Goal: Task Accomplishment & Management: Complete application form

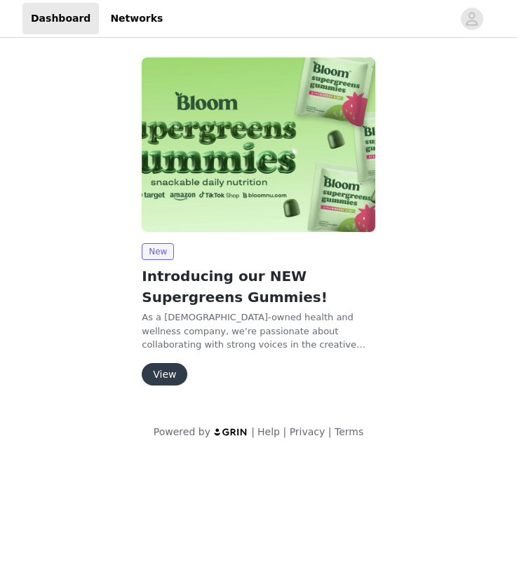
click at [161, 379] on button "View" at bounding box center [165, 374] width 46 height 22
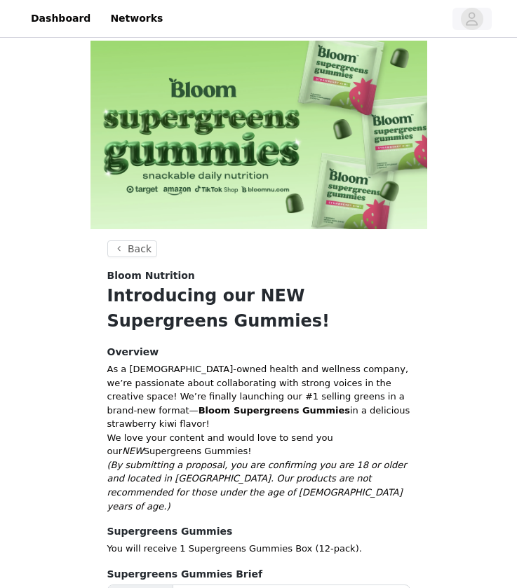
click at [466, 22] on icon "avatar" at bounding box center [471, 19] width 13 height 22
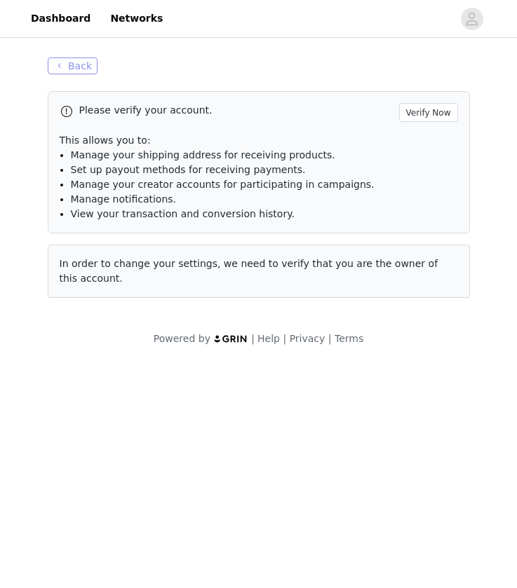
click at [69, 67] on button "Back" at bounding box center [73, 66] width 50 height 17
click at [69, 59] on button "Back" at bounding box center [73, 66] width 50 height 17
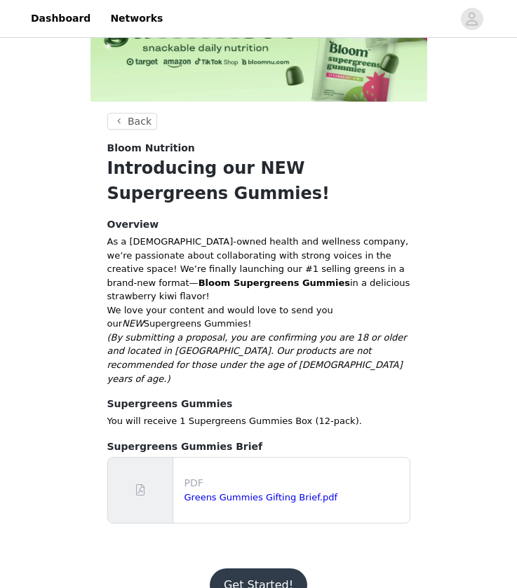
scroll to position [127, 0]
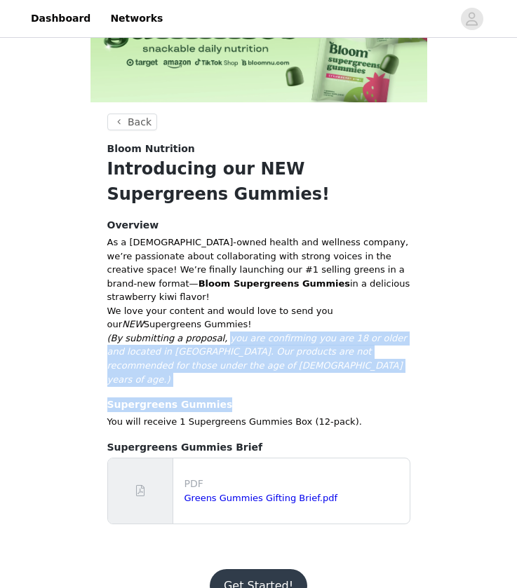
drag, startPoint x: 222, startPoint y: 325, endPoint x: 236, endPoint y: 376, distance: 52.9
click at [236, 376] on section "Back Bloom Nutrition Introducing our NEW Supergreens Gummies! Overview As a [DE…" at bounding box center [258, 333] width 337 height 438
click at [254, 493] on link "Greens Gummies Gifting Brief.pdf" at bounding box center [261, 498] width 154 height 11
click at [267, 569] on button "Get Started!" at bounding box center [258, 586] width 97 height 34
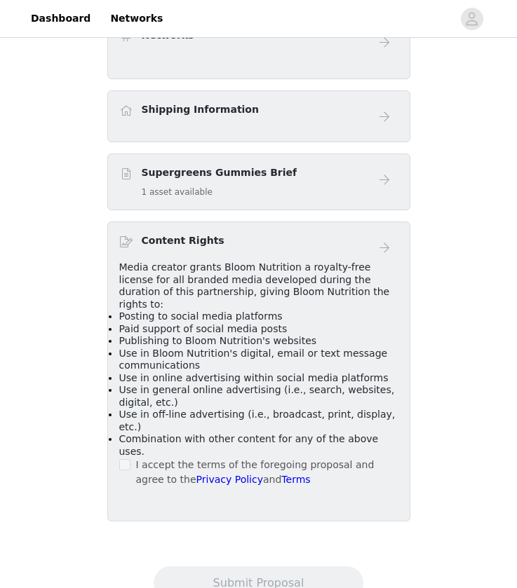
scroll to position [429, 0]
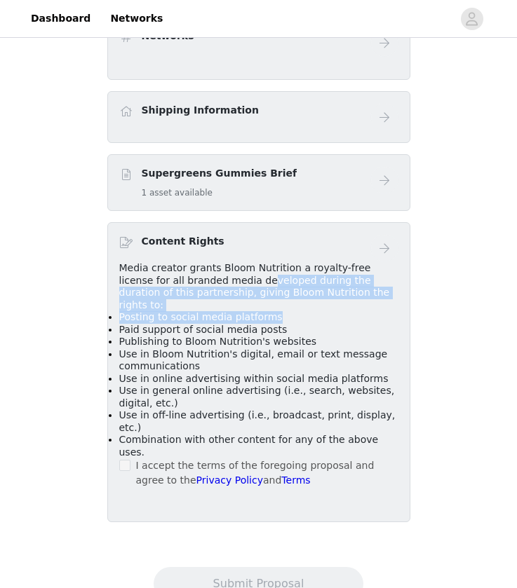
drag, startPoint x: 228, startPoint y: 265, endPoint x: 277, endPoint y: 297, distance: 58.4
click at [277, 297] on div "Media creator grants Bloom Nutrition a royalty-free license for all branded med…" at bounding box center [258, 360] width 279 height 196
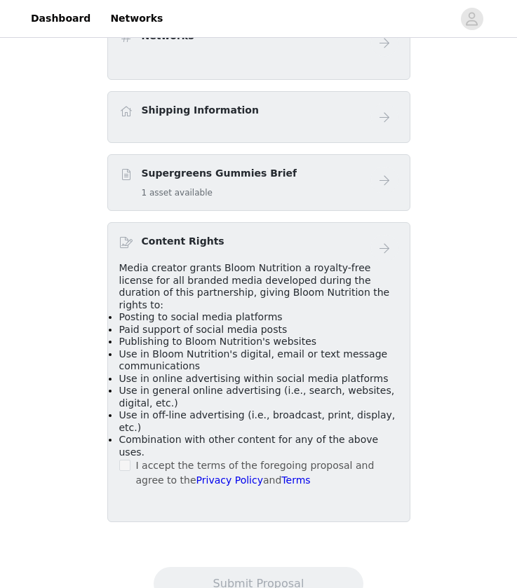
click at [180, 349] on span "Use in Bloom Nutrition's digital, email or text message communications" at bounding box center [253, 361] width 269 height 24
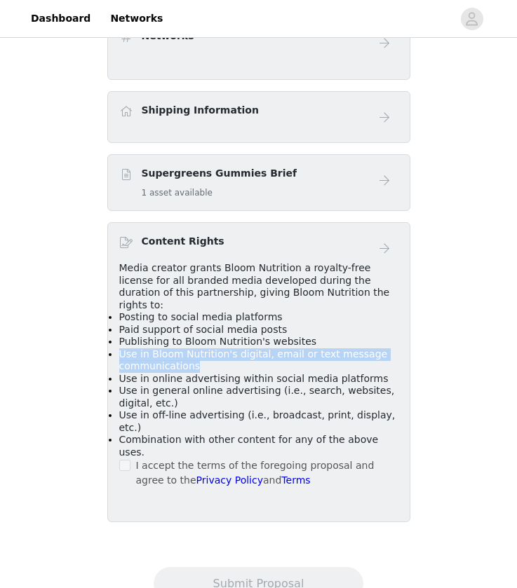
click at [180, 349] on span "Use in Bloom Nutrition's digital, email or text message communications" at bounding box center [253, 361] width 269 height 24
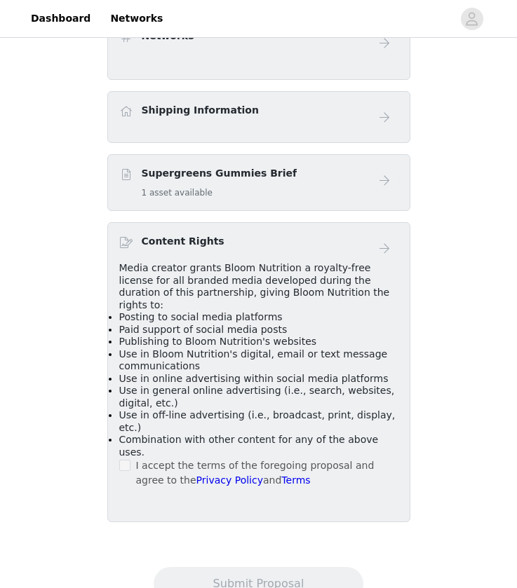
click at [169, 385] on span "Use in general online advertising (i.e., search, websites, digital, etc.)" at bounding box center [257, 397] width 276 height 24
click at [120, 473] on section "Introducing our NEW Supergreens Gummies! Supergreens Gummies You will receive 1…" at bounding box center [258, 180] width 337 height 739
click at [375, 248] on link at bounding box center [384, 248] width 28 height 28
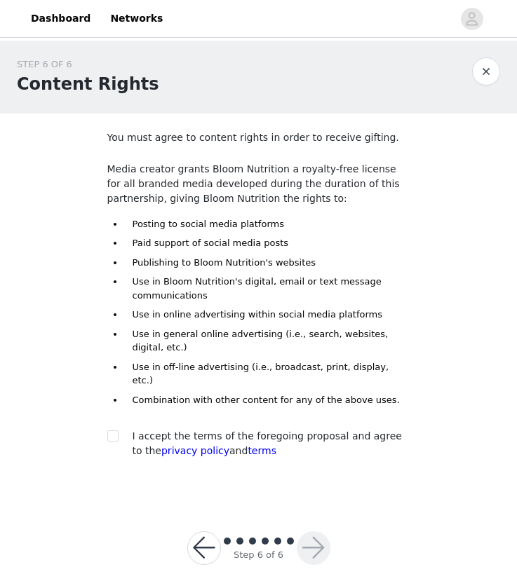
click at [122, 429] on div at bounding box center [117, 436] width 20 height 15
click at [113, 431] on input "checkbox" at bounding box center [112, 436] width 10 height 10
checkbox input "true"
click at [309, 541] on button "button" at bounding box center [314, 549] width 34 height 34
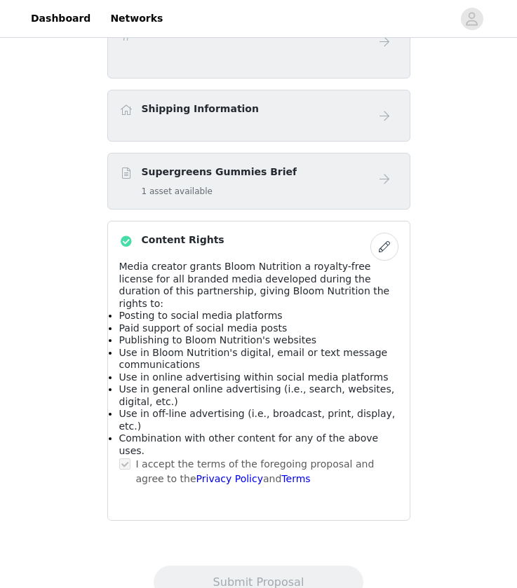
scroll to position [429, 0]
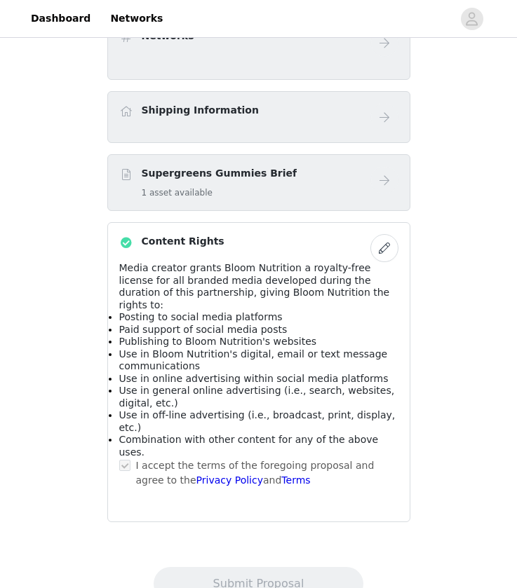
click at [405, 443] on div "Introducing our NEW Supergreens Gummies! Supergreens Gummies You will receive 1…" at bounding box center [258, 126] width 517 height 1030
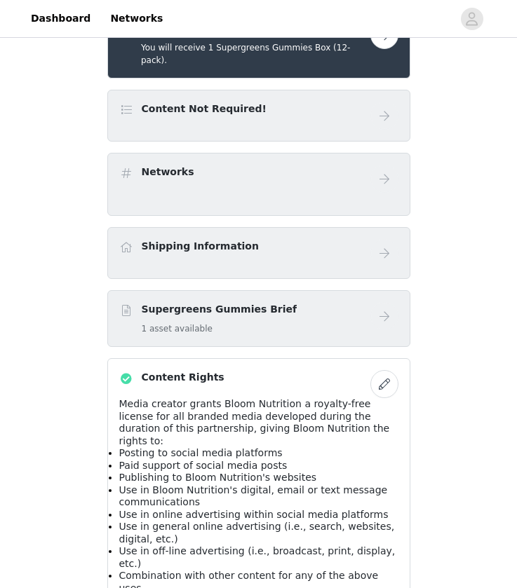
scroll to position [259, 0]
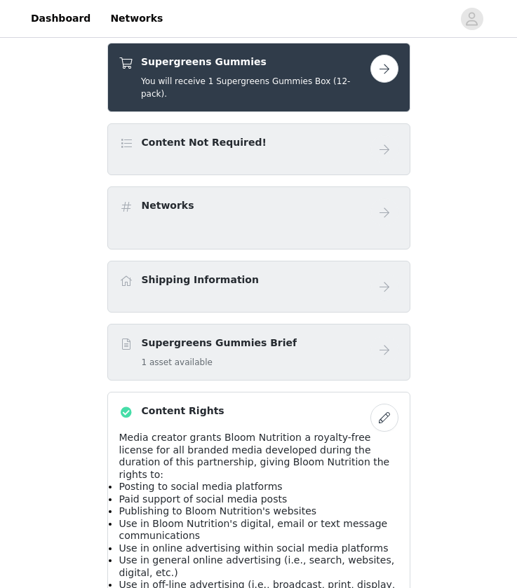
click at [324, 145] on div "Content Not Required!" at bounding box center [258, 149] width 279 height 28
click at [346, 135] on div "Content Not Required!" at bounding box center [244, 145] width 251 height 20
click at [390, 68] on button "button" at bounding box center [384, 69] width 28 height 28
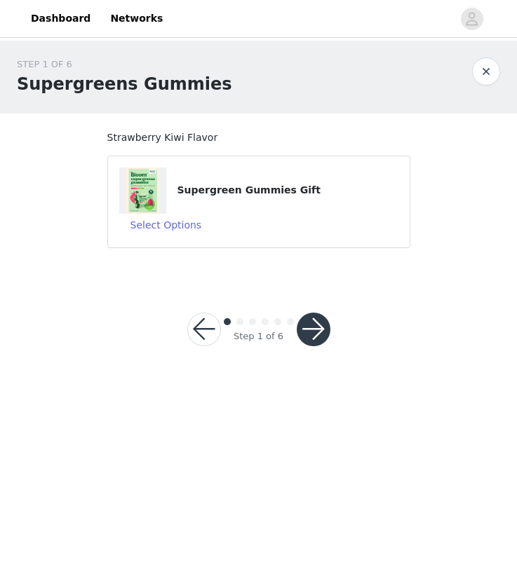
click at [318, 340] on button "button" at bounding box center [314, 330] width 34 height 34
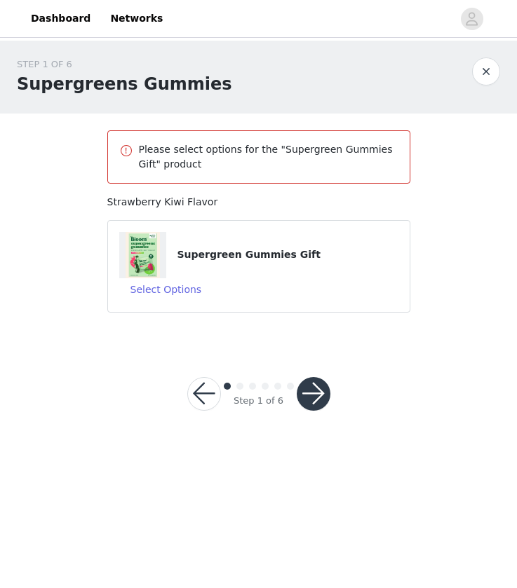
click at [321, 398] on button "button" at bounding box center [314, 394] width 34 height 34
click at [173, 290] on button "Select Options" at bounding box center [166, 289] width 94 height 22
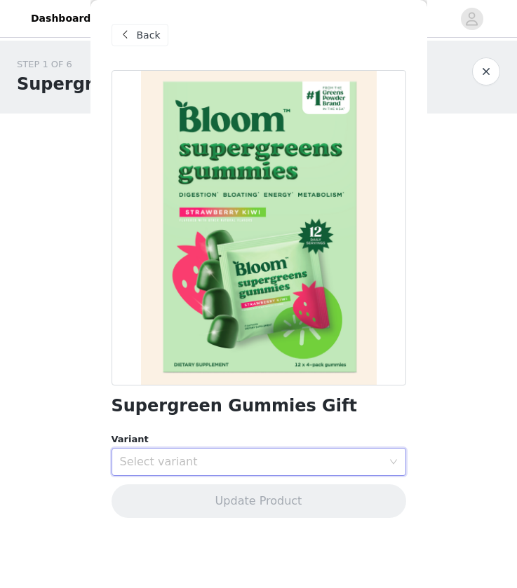
click at [196, 468] on div "Select variant" at bounding box center [254, 462] width 269 height 27
click at [192, 497] on li "Strawberry Kiwi" at bounding box center [259, 492] width 295 height 22
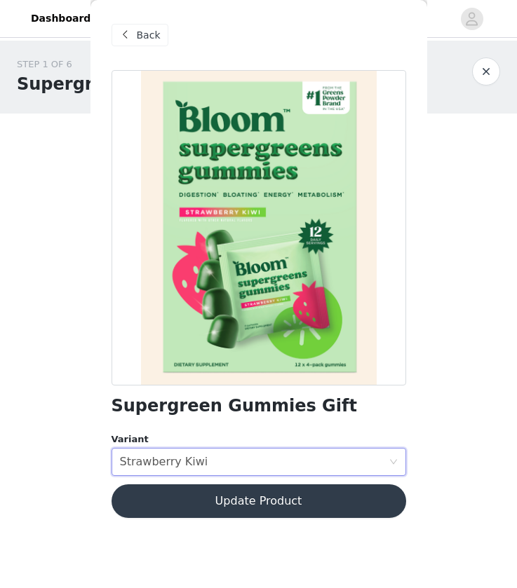
click at [191, 511] on button "Update Product" at bounding box center [259, 502] width 295 height 34
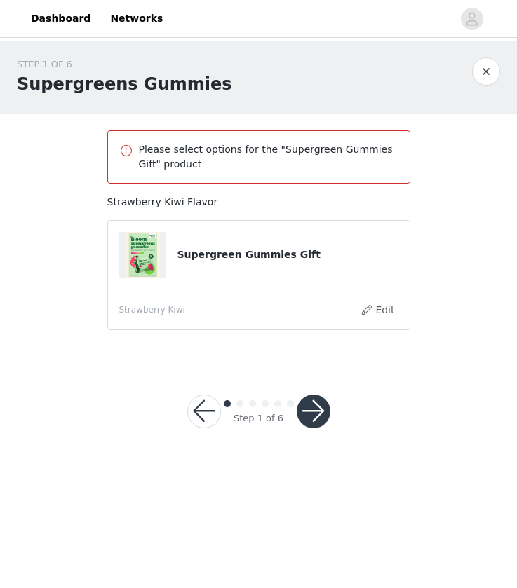
click at [318, 407] on button "button" at bounding box center [314, 412] width 34 height 34
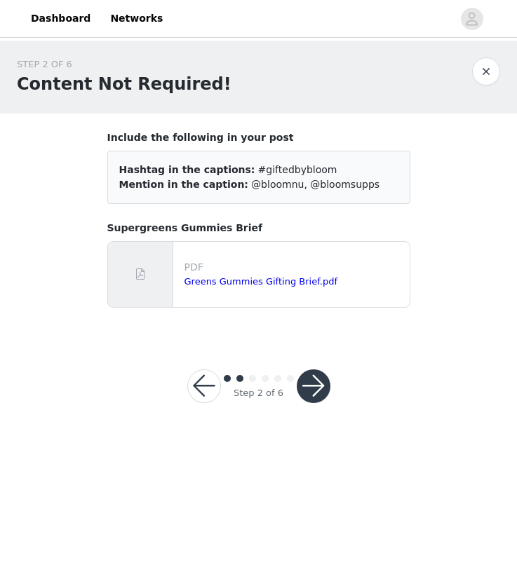
click at [312, 391] on button "button" at bounding box center [314, 387] width 34 height 34
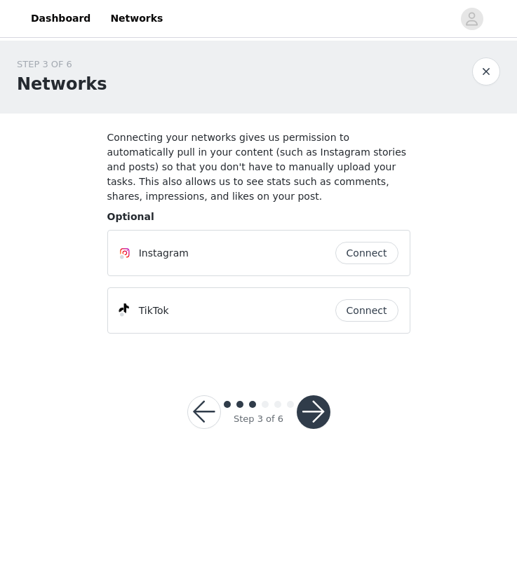
click at [324, 399] on button "button" at bounding box center [314, 413] width 34 height 34
